Goal: Find specific page/section: Find specific page/section

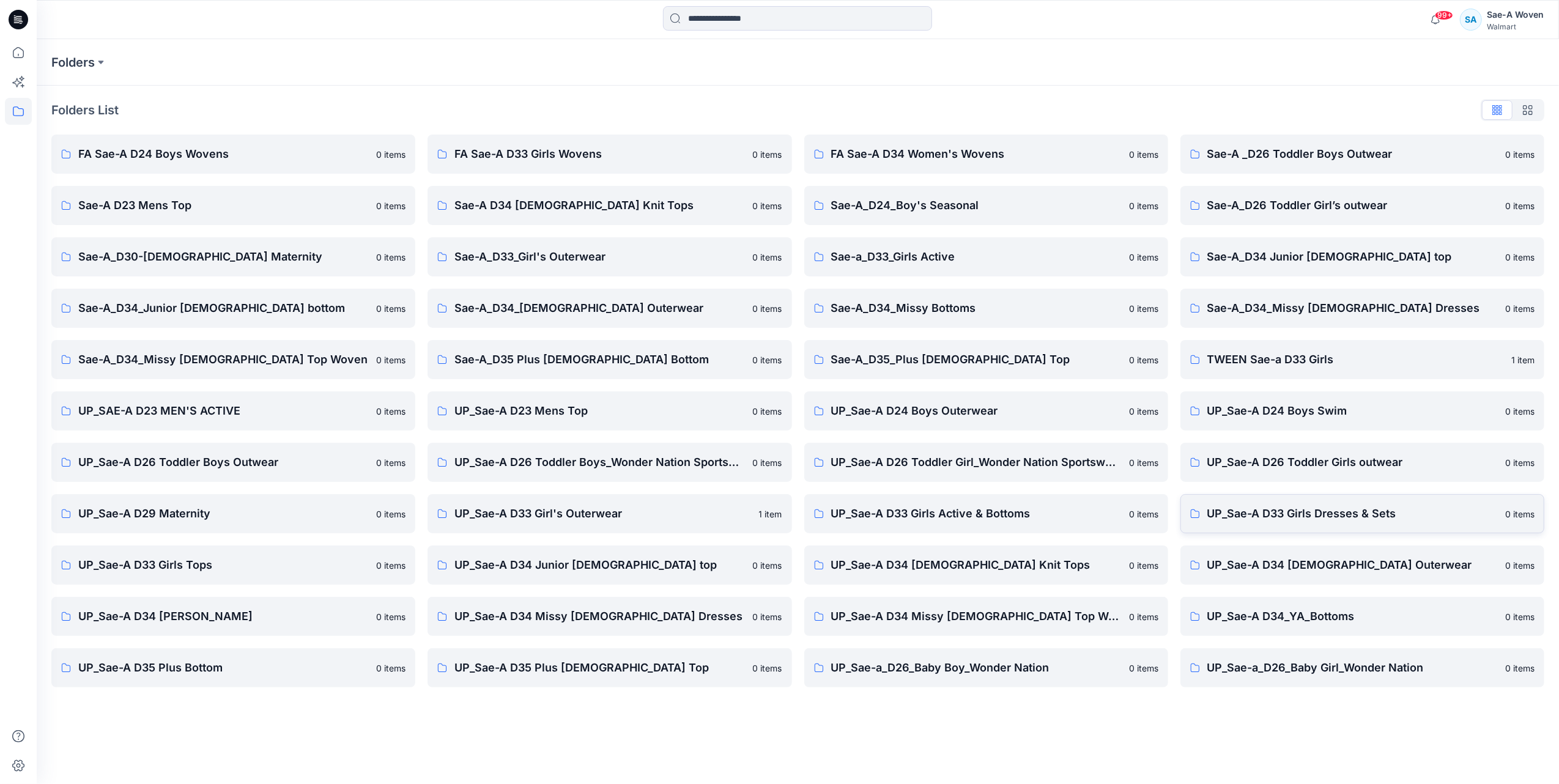
click at [1315, 510] on p "UP_Sae-A D33 Girls Dresses & Sets" at bounding box center [1353, 513] width 290 height 17
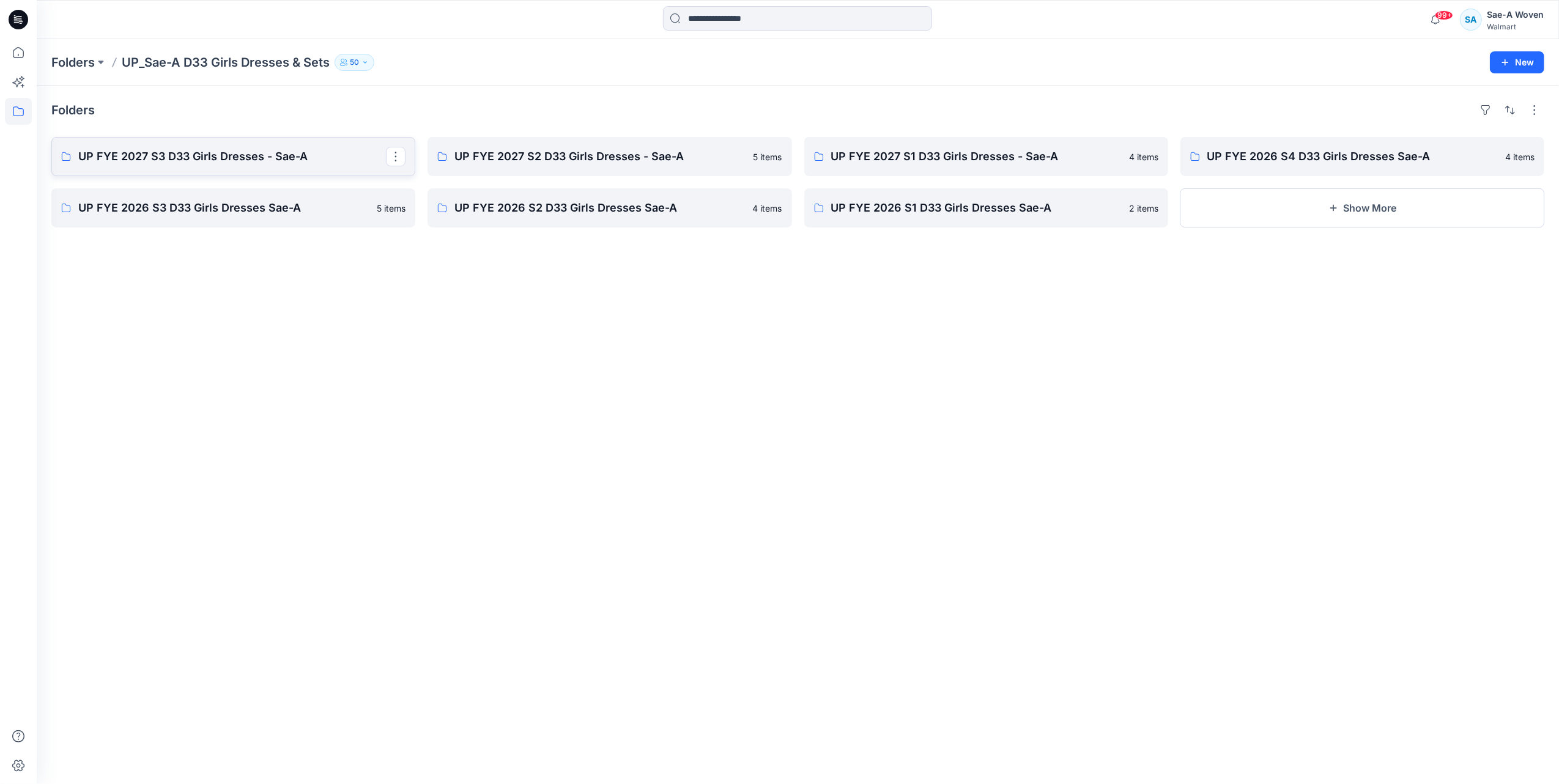
click at [258, 162] on p "UP FYE 2027 S3 D33 Girls Dresses - Sae-A" at bounding box center [231, 156] width 307 height 17
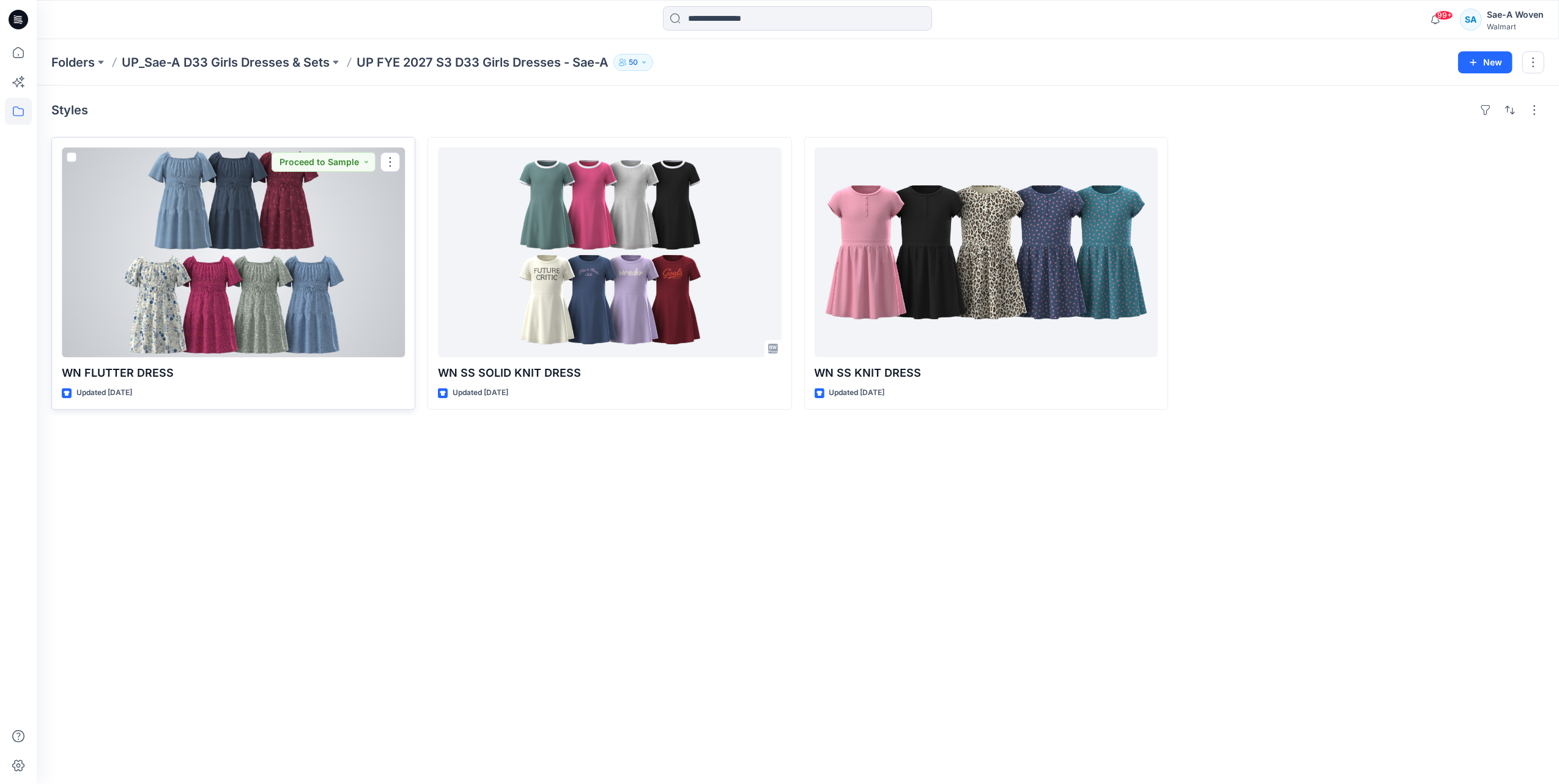
click at [321, 270] on div at bounding box center [233, 252] width 343 height 210
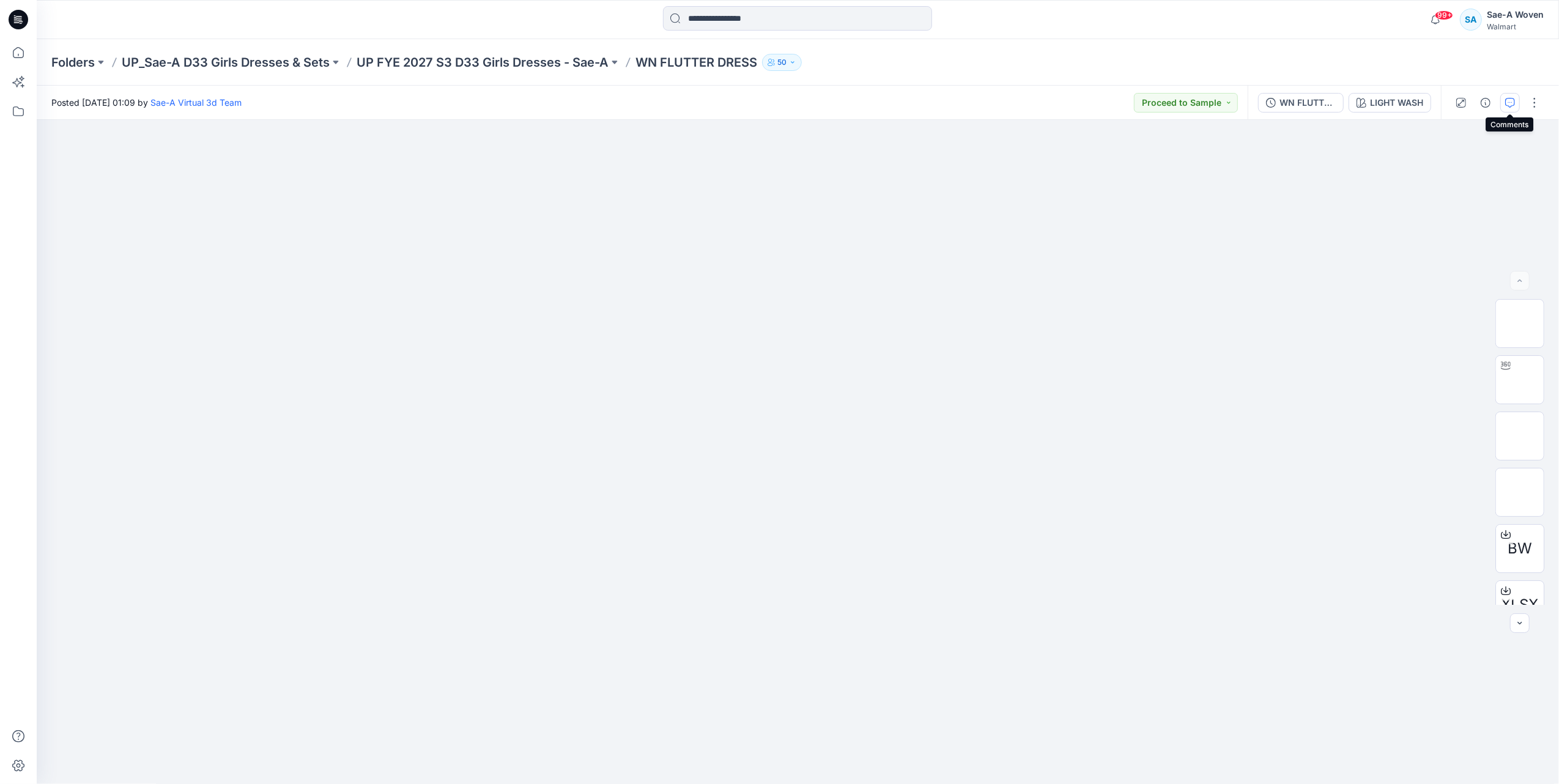
click at [1510, 106] on icon "button" at bounding box center [1510, 103] width 10 height 10
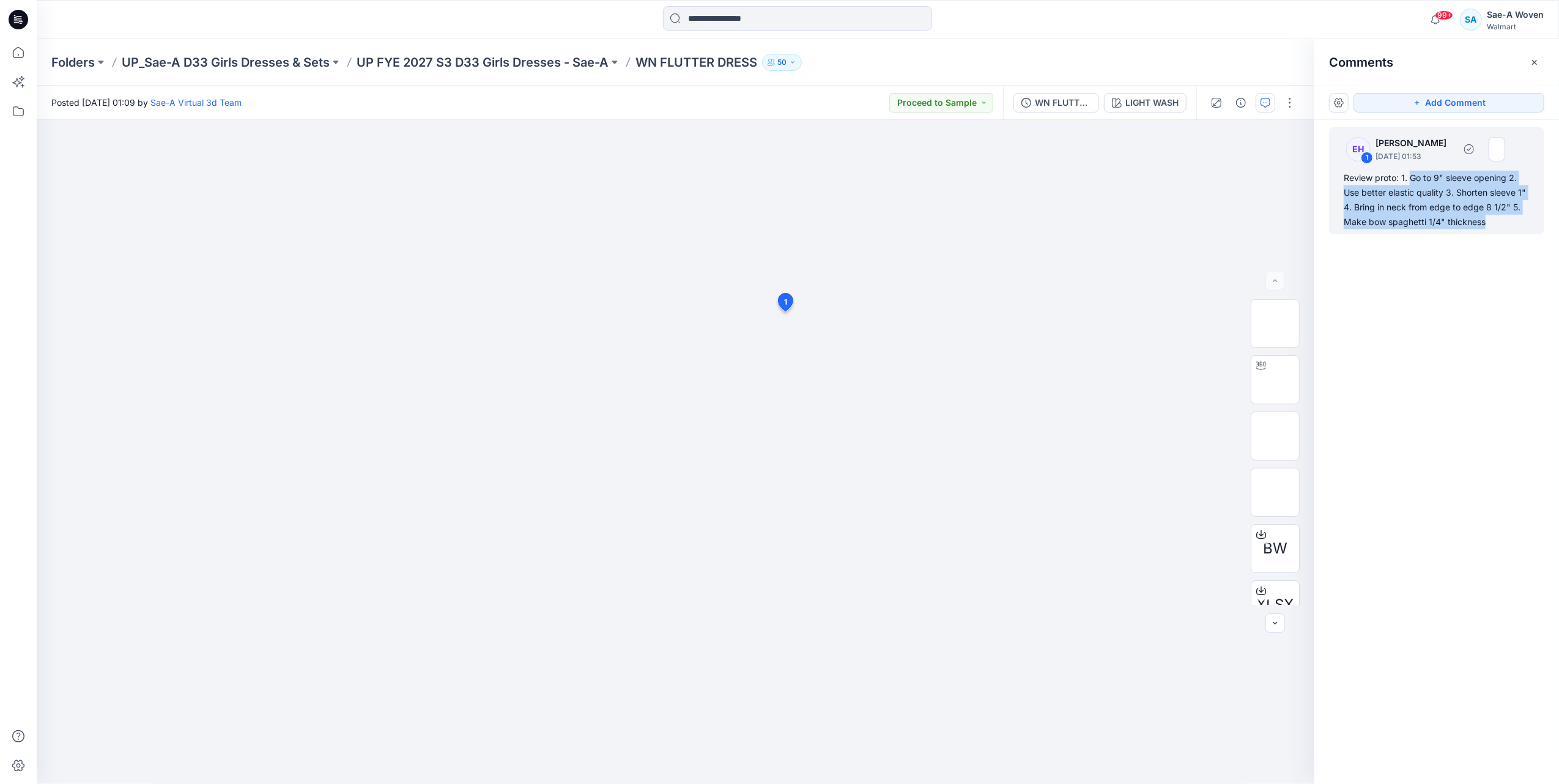
drag, startPoint x: 1412, startPoint y: 179, endPoint x: 1501, endPoint y: 228, distance: 101.6
click at [1501, 228] on div "Review proto: 1. Go to 9" sleeve opening 2. Use better elastic quality 3. Short…" at bounding box center [1437, 199] width 186 height 59
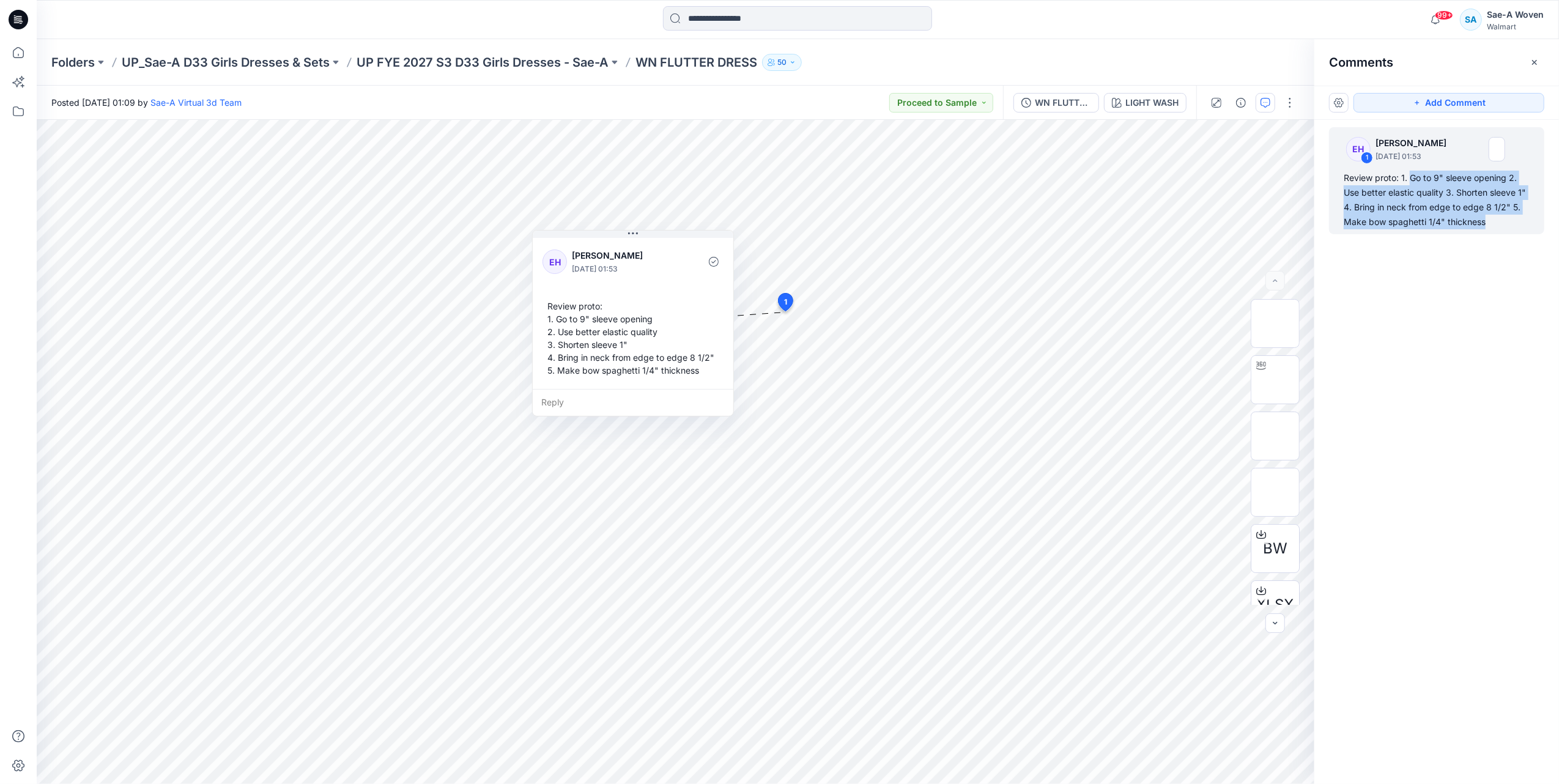
copy div "Go to 9" sleeve opening 2. Use better elastic quality 3. Shorten sleeve 1" 4. B…"
